Goal: Task Accomplishment & Management: Use online tool/utility

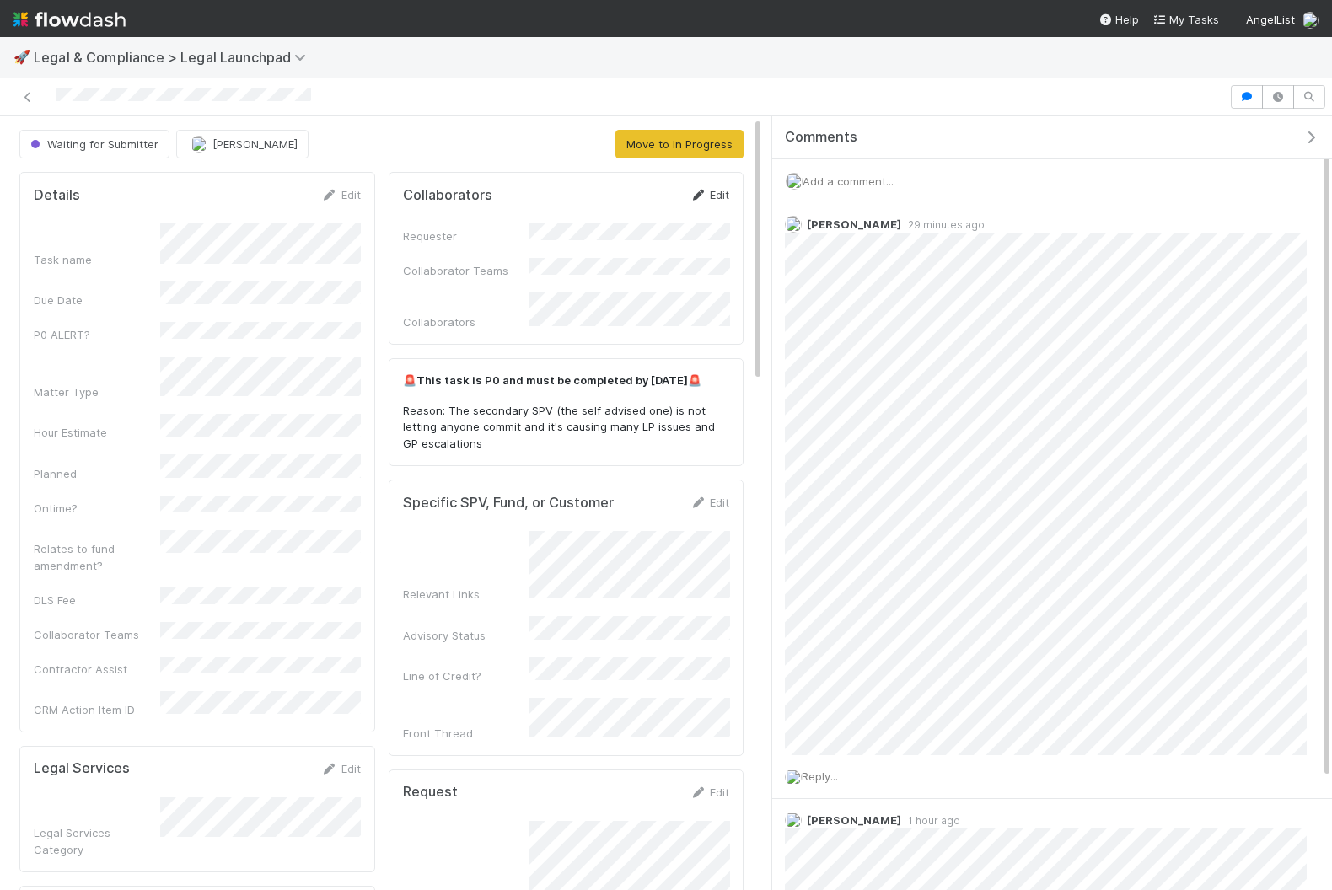
click at [711, 190] on link "Edit" at bounding box center [709, 194] width 40 height 13
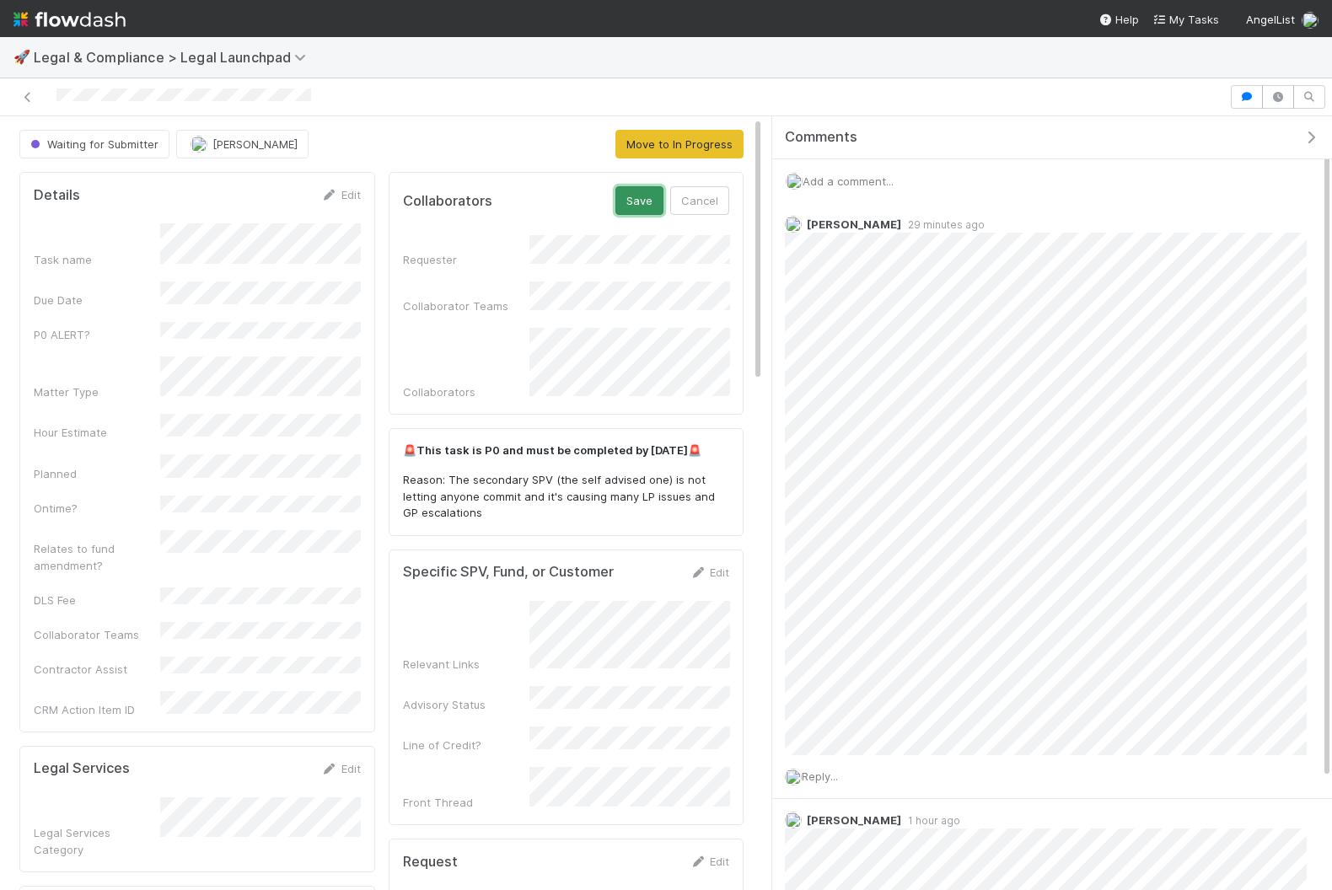
click at [638, 191] on button "Save" at bounding box center [639, 200] width 48 height 29
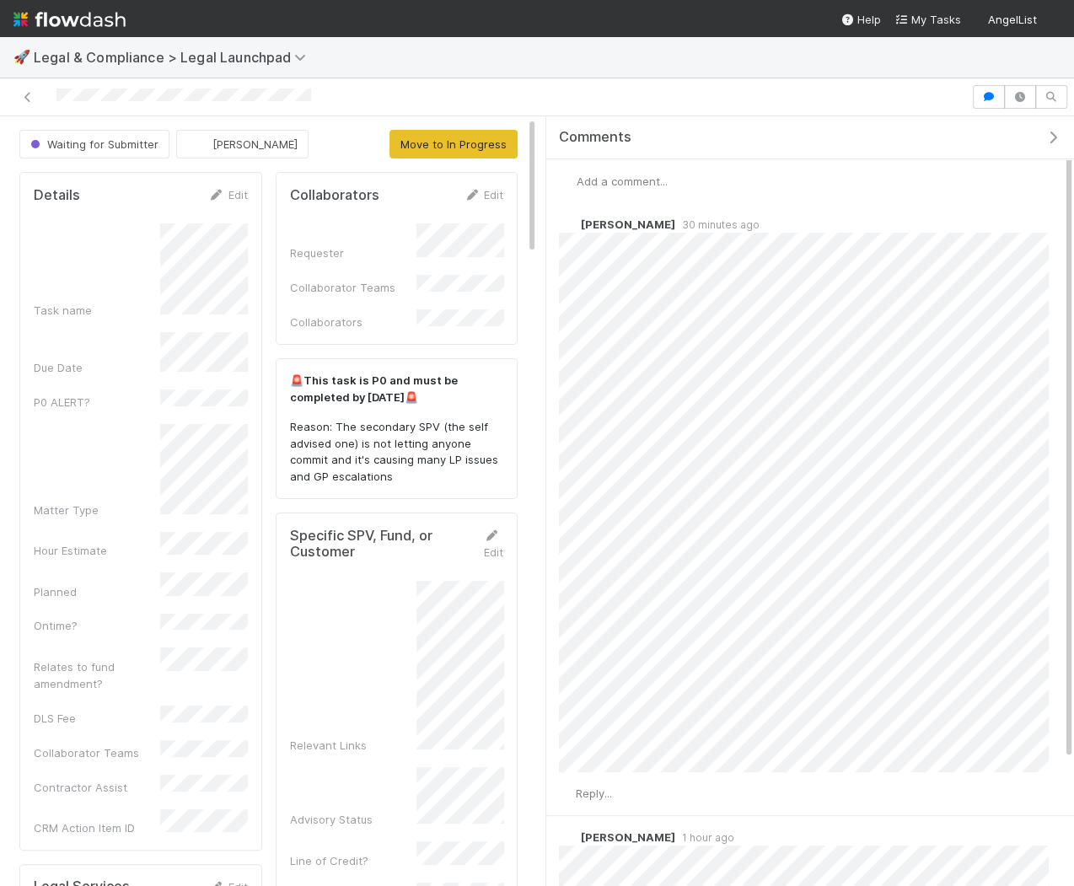
click at [1054, 140] on icon "button" at bounding box center [1052, 137] width 17 height 13
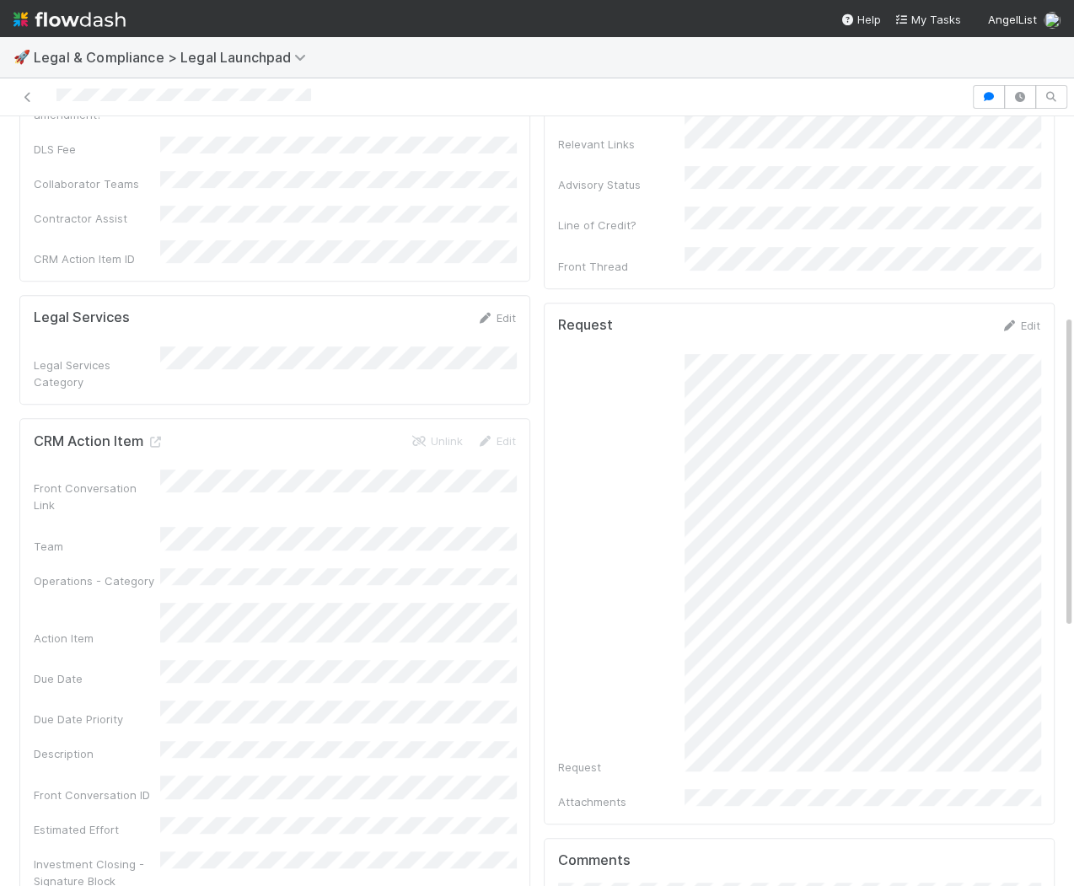
scroll to position [485, 0]
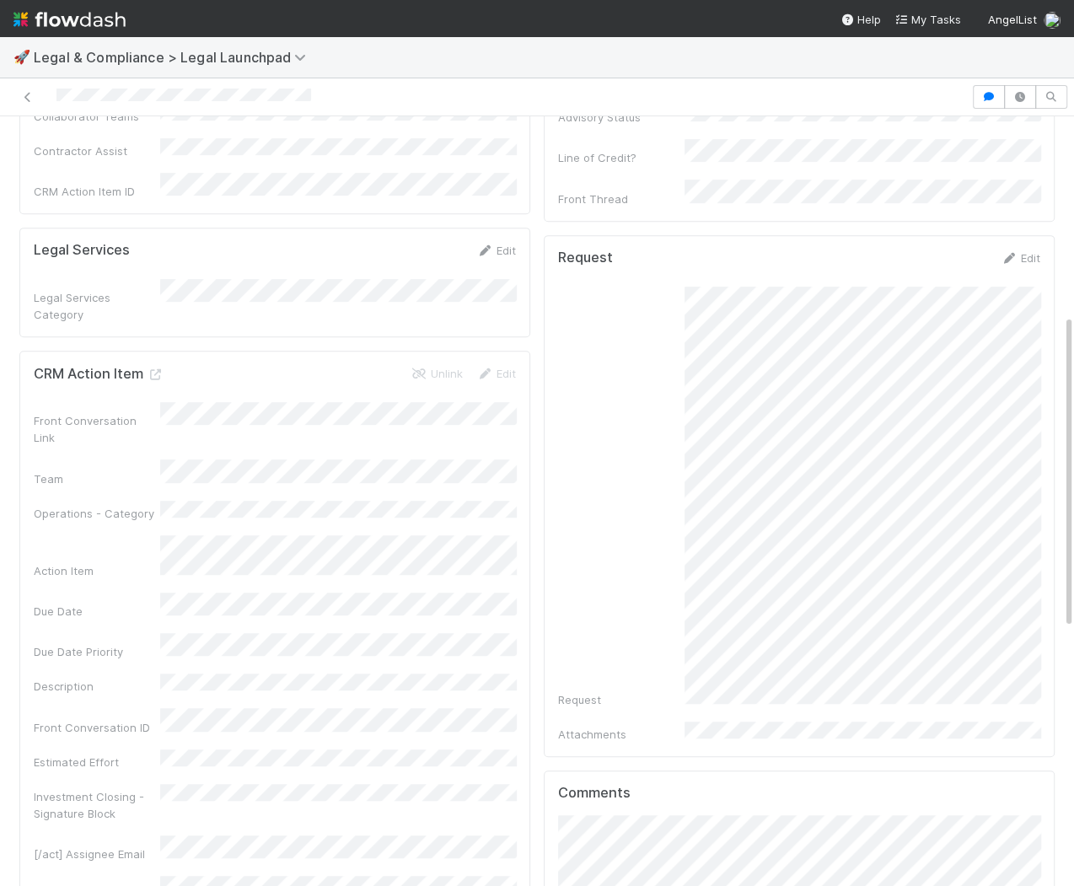
click at [1022, 656] on div "Request" at bounding box center [799, 498] width 482 height 422
